Goal: Navigation & Orientation: Find specific page/section

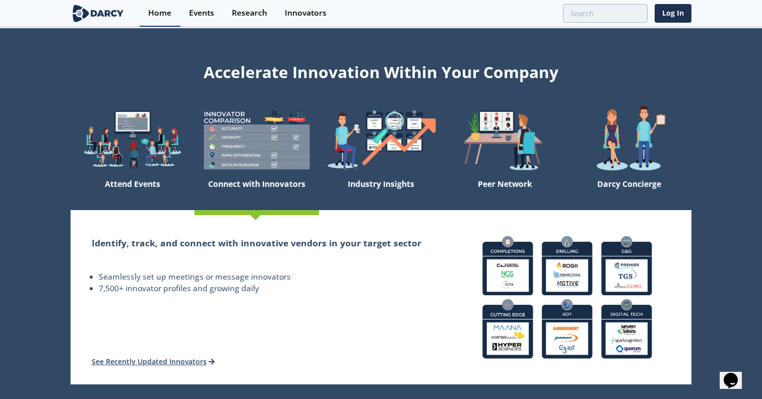
click at [160, 11] on div "Home" at bounding box center [159, 13] width 23 height 8
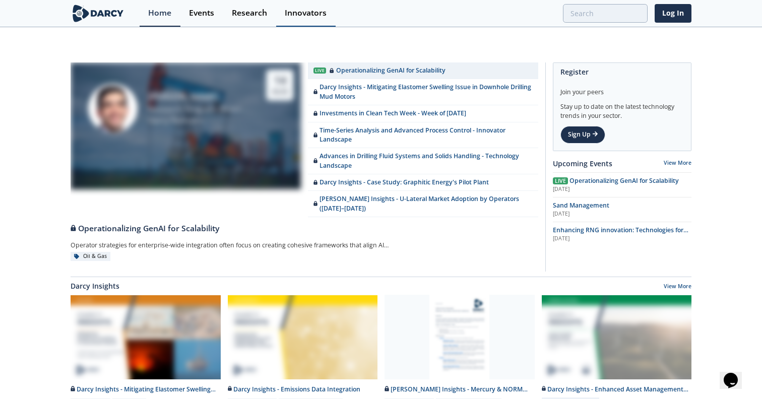
click at [319, 13] on div "Innovators" at bounding box center [306, 13] width 42 height 8
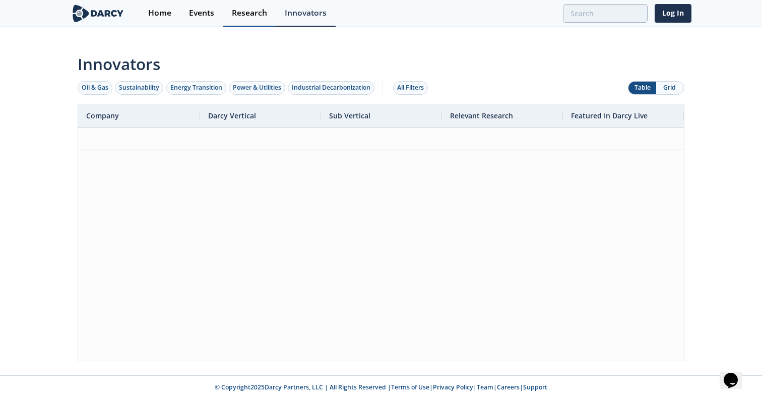
click at [248, 17] on div "Research" at bounding box center [249, 13] width 35 height 8
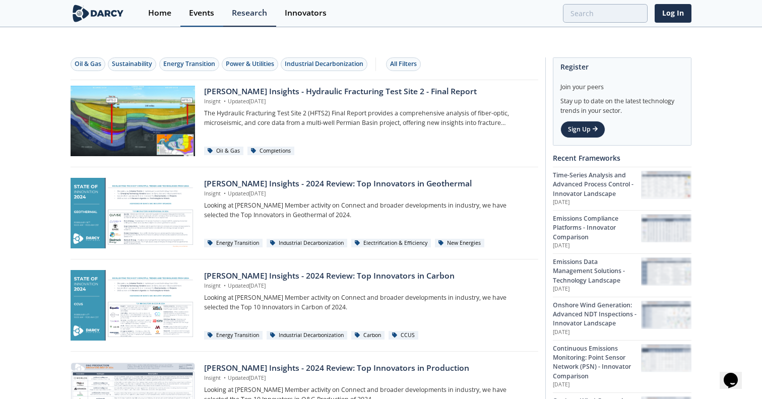
click at [203, 14] on div "Events" at bounding box center [201, 13] width 25 height 8
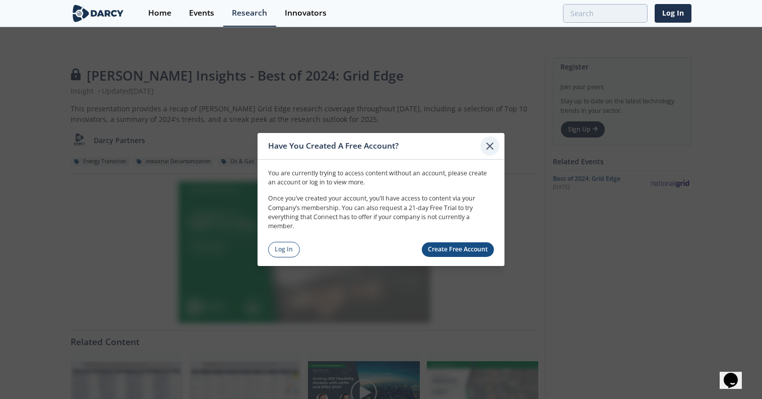
click at [490, 144] on icon at bounding box center [490, 146] width 12 height 12
